Goal: Task Accomplishment & Management: Use online tool/utility

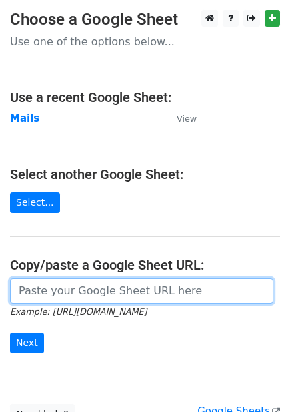
click at [91, 291] on input "url" at bounding box center [142, 290] width 264 height 25
paste input "https://docs.google.com/spreadsheets/d/1gHm6Og_LoChPQ9NVNeprDZlAor1IFZCF/edit?g…"
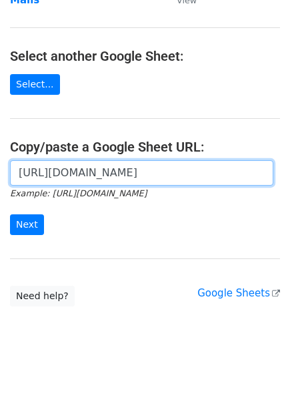
scroll to position [119, 0]
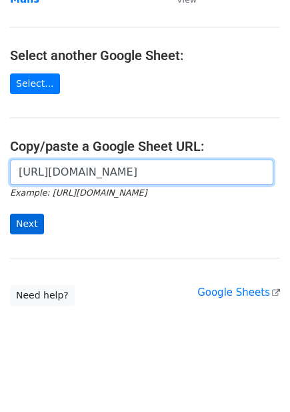
type input "https://docs.google.com/spreadsheets/d/1gHm6Og_LoChPQ9NVNeprDZlAor1IFZCF/edit?g…"
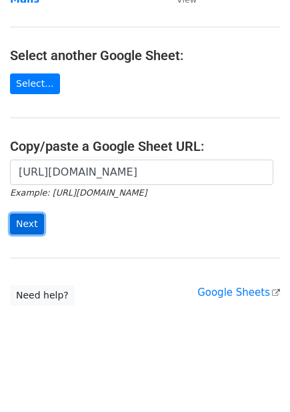
scroll to position [0, 0]
click at [34, 230] on input "Next" at bounding box center [27, 224] width 34 height 21
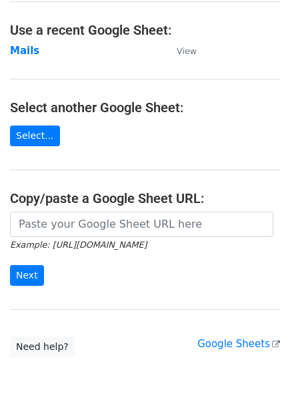
scroll to position [207, 0]
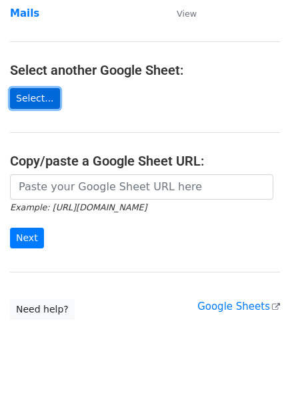
click at [43, 88] on link "Select..." at bounding box center [35, 98] width 50 height 21
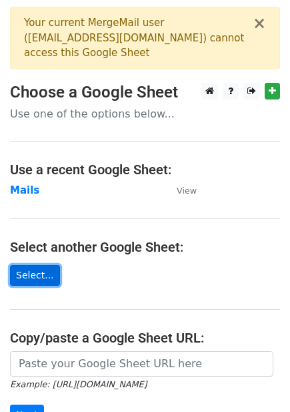
click at [47, 278] on link "Select..." at bounding box center [35, 275] width 50 height 21
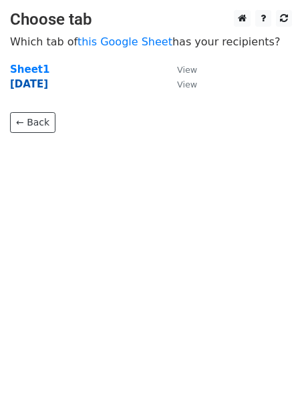
click at [22, 81] on strong "27 sep" at bounding box center [29, 84] width 38 height 12
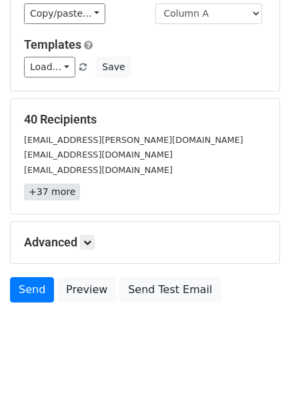
scroll to position [160, 0]
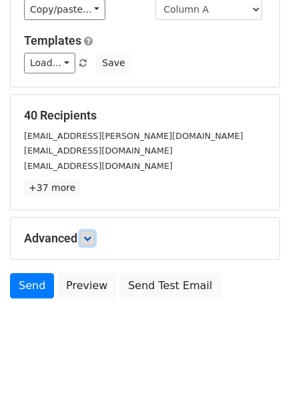
click at [91, 241] on icon at bounding box center [87, 238] width 8 height 8
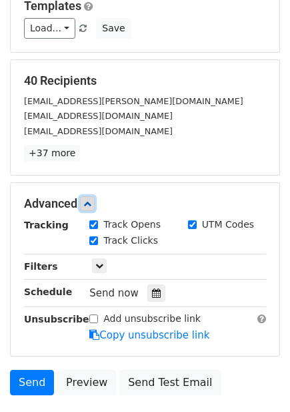
scroll to position [156, 0]
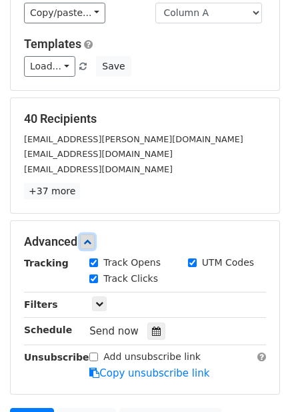
click at [91, 238] on icon at bounding box center [87, 242] width 8 height 8
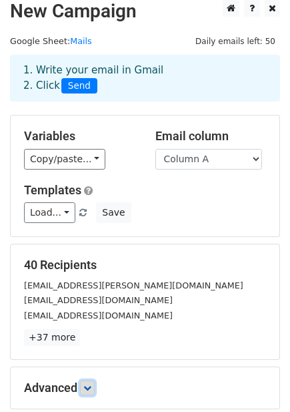
scroll to position [0, 0]
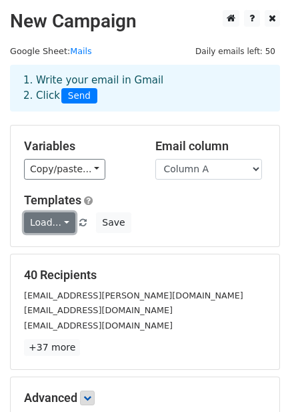
click at [57, 221] on link "Load..." at bounding box center [49, 222] width 51 height 21
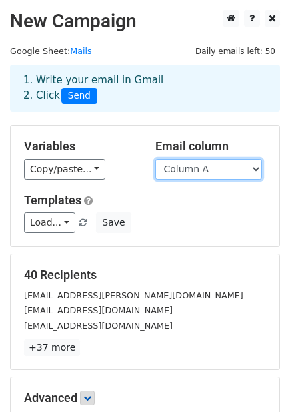
click at [255, 166] on select "Column A" at bounding box center [209, 169] width 107 height 21
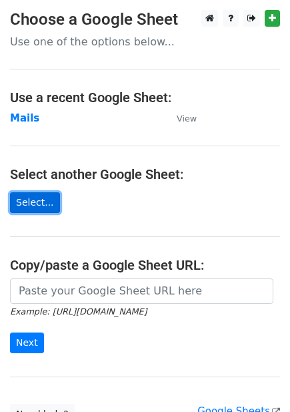
click at [30, 204] on link "Select..." at bounding box center [35, 202] width 50 height 21
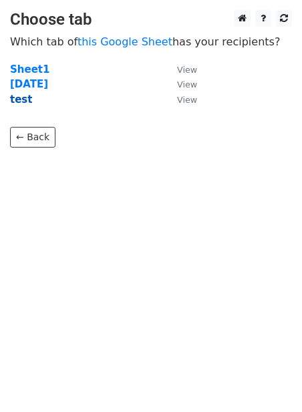
click at [21, 97] on strong "test" at bounding box center [21, 99] width 22 height 12
